Goal: Task Accomplishment & Management: Manage account settings

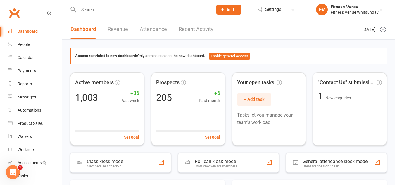
click at [86, 15] on div at bounding box center [139, 9] width 138 height 19
click at [90, 6] on input "text" at bounding box center [143, 10] width 132 height 8
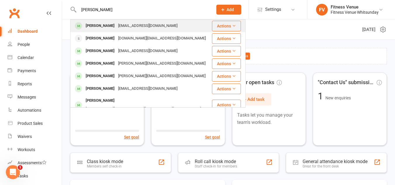
type input "[PERSON_NAME]"
click at [116, 28] on div "[EMAIL_ADDRESS][DOMAIN_NAME]" at bounding box center [147, 26] width 63 height 8
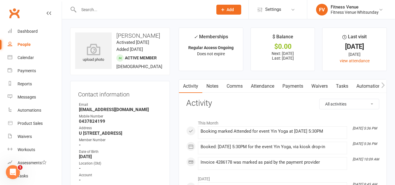
click at [298, 87] on link "Payments" at bounding box center [292, 85] width 29 height 13
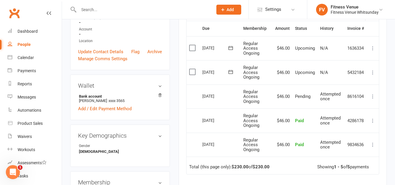
scroll to position [117, 0]
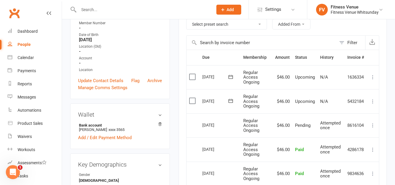
click at [93, 6] on input "text" at bounding box center [143, 10] width 132 height 8
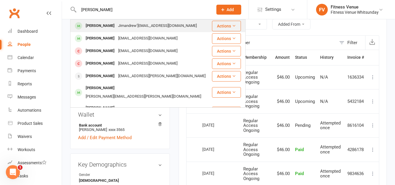
type input "[PERSON_NAME]"
click at [102, 26] on div "[PERSON_NAME]" at bounding box center [100, 26] width 32 height 8
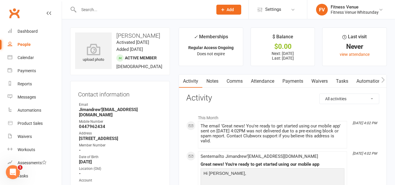
click at [383, 80] on icon "button" at bounding box center [383, 80] width 4 height 6
click at [382, 80] on icon "button" at bounding box center [383, 80] width 4 height 6
click at [345, 81] on link "Mobile App" at bounding box center [343, 80] width 32 height 13
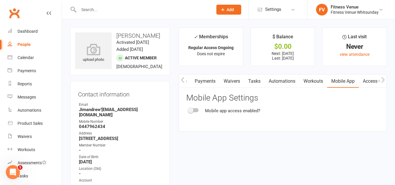
click at [194, 111] on div at bounding box center [193, 110] width 10 height 4
click at [188, 109] on input "checkbox" at bounding box center [188, 109] width 0 height 0
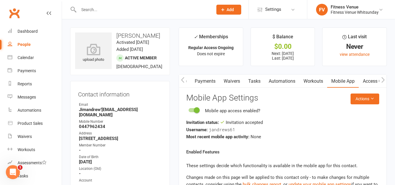
click at [371, 80] on link "Access Control" at bounding box center [377, 80] width 39 height 13
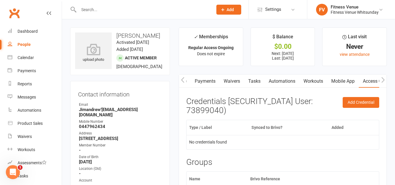
scroll to position [88, 0]
